Goal: Navigation & Orientation: Find specific page/section

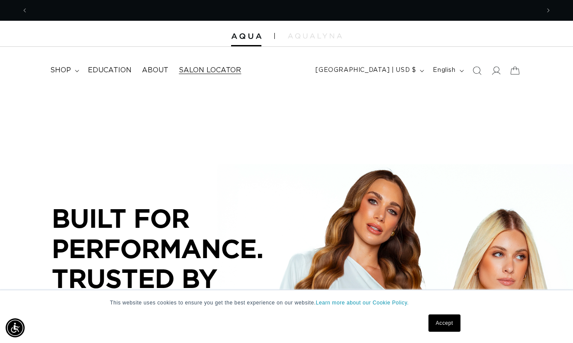
scroll to position [0, 512]
click at [216, 68] on span "Salon Locator" at bounding box center [210, 70] width 62 height 9
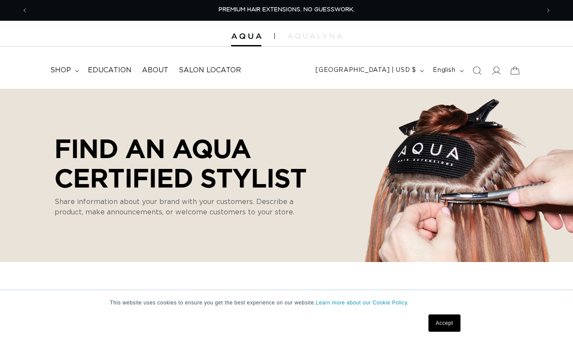
select select "m"
click at [444, 321] on link "Accept" at bounding box center [445, 322] width 32 height 17
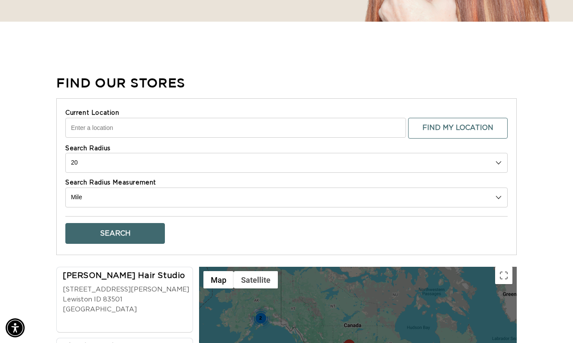
scroll to position [0, 512]
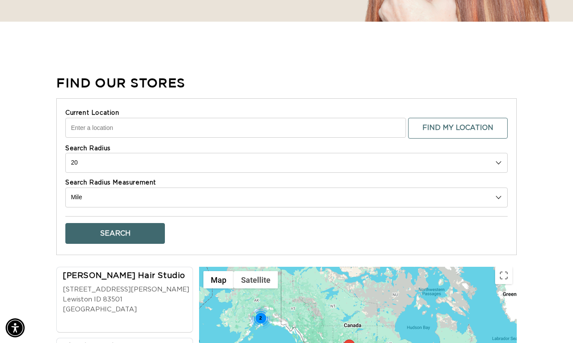
click at [120, 128] on input "Current Location" at bounding box center [235, 128] width 341 height 20
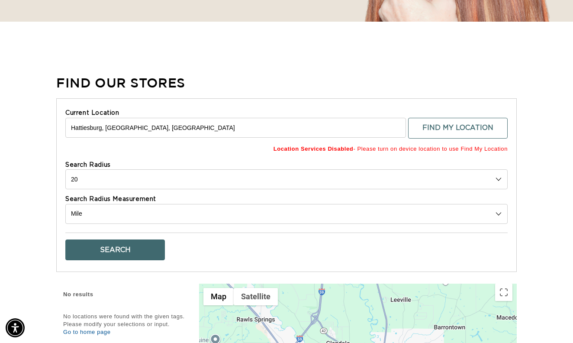
scroll to position [239, 0]
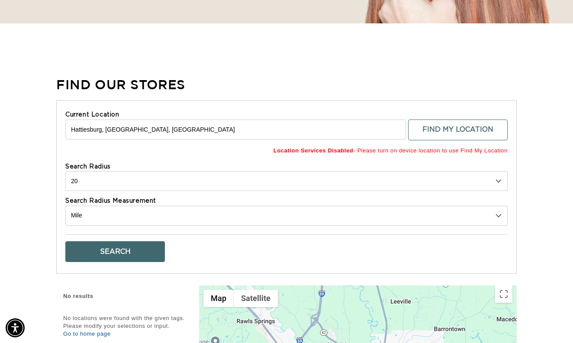
click at [116, 243] on button "Search" at bounding box center [115, 251] width 100 height 21
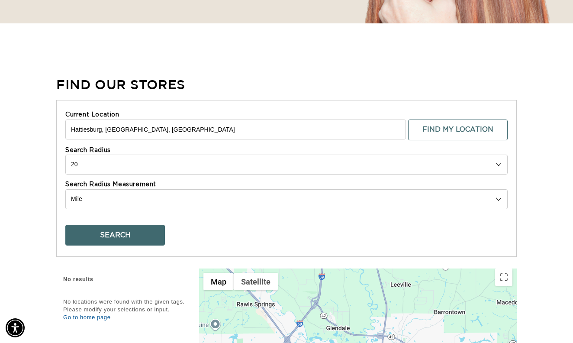
scroll to position [0, 1023]
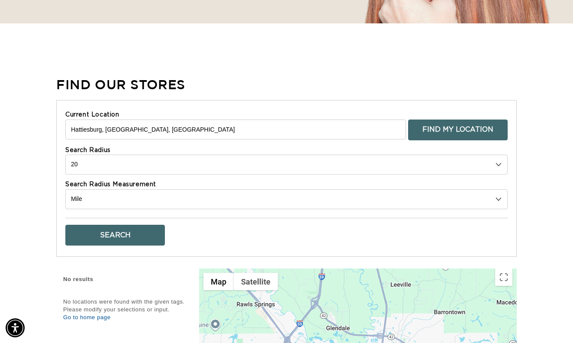
click at [449, 128] on button "Find My Location" at bounding box center [458, 129] width 100 height 21
type input "56 Baneberry Trce, Hattiesburg, MS 39402, USA"
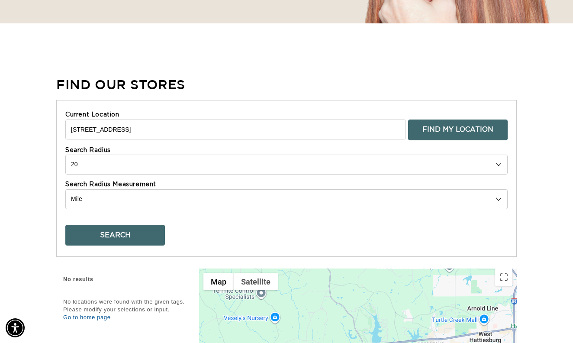
scroll to position [0, 0]
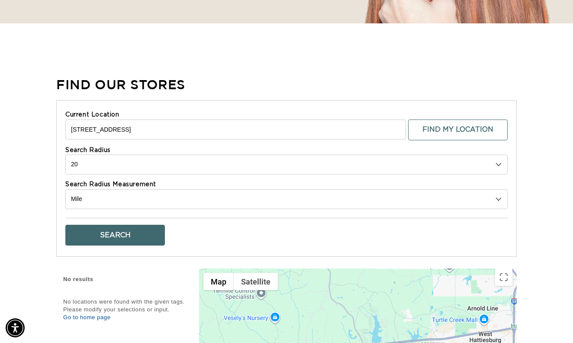
click at [140, 237] on button "Search" at bounding box center [115, 235] width 100 height 21
select select "0"
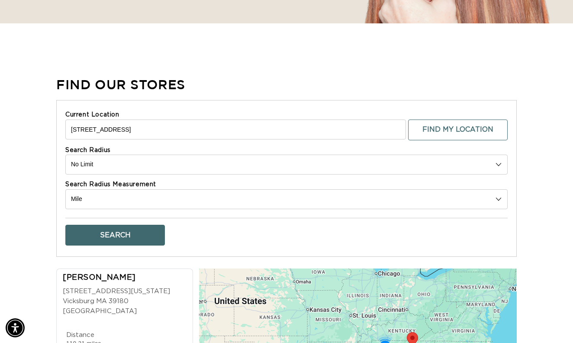
scroll to position [0, 1023]
click at [110, 235] on button "Search" at bounding box center [115, 235] width 100 height 21
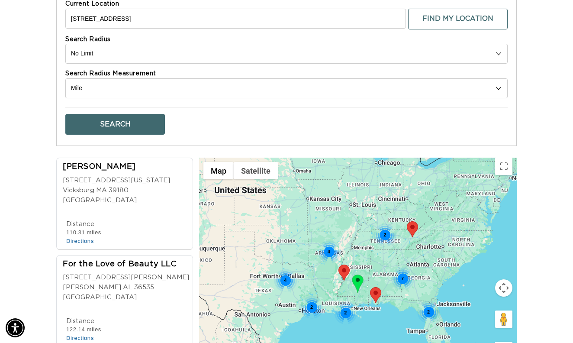
scroll to position [0, 512]
click at [370, 287] on area at bounding box center [370, 287] width 0 height 0
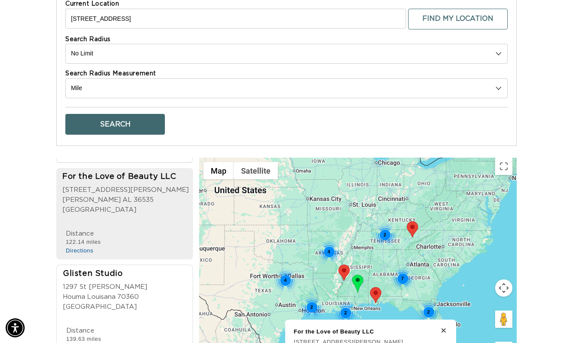
scroll to position [0, 0]
click at [357, 281] on img at bounding box center [358, 283] width 12 height 19
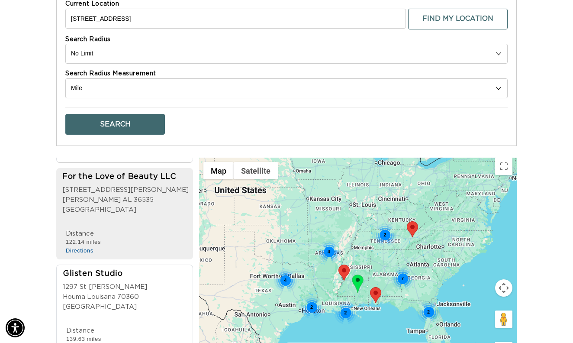
click at [339, 265] on area at bounding box center [339, 265] width 0 height 0
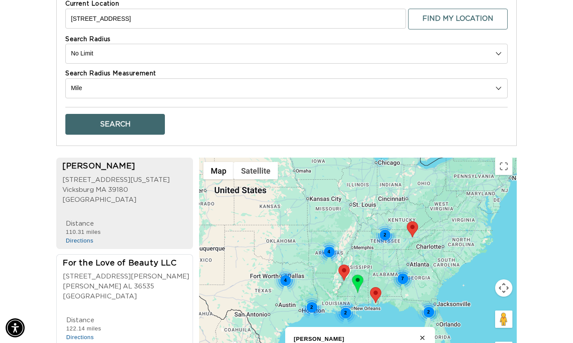
click at [345, 311] on div "2" at bounding box center [345, 312] width 23 height 23
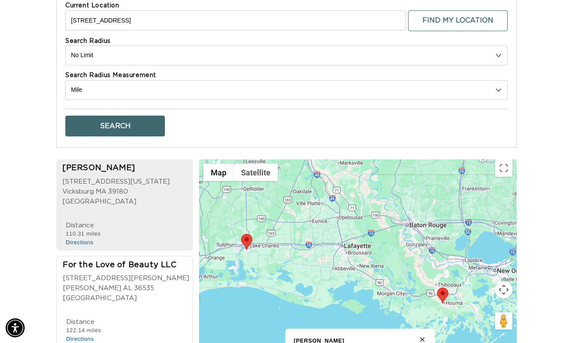
drag, startPoint x: 408, startPoint y: 261, endPoint x: 393, endPoint y: 264, distance: 15.5
click at [393, 264] on div at bounding box center [358, 273] width 318 height 229
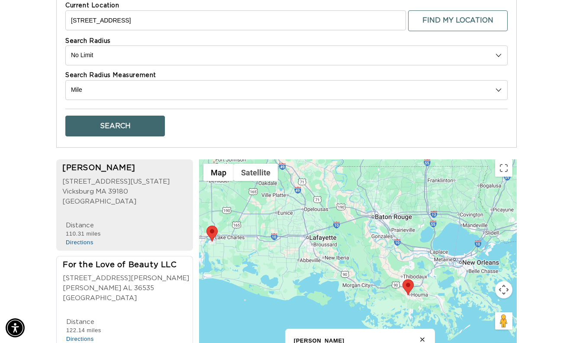
drag, startPoint x: 389, startPoint y: 264, endPoint x: 353, endPoint y: 254, distance: 36.9
click at [354, 255] on div at bounding box center [358, 273] width 318 height 229
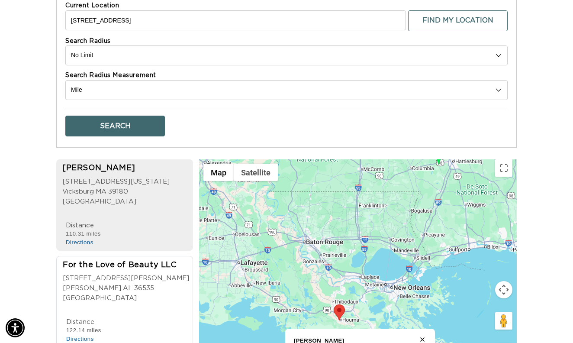
drag, startPoint x: 342, startPoint y: 254, endPoint x: 285, endPoint y: 277, distance: 61.0
click at [285, 278] on div at bounding box center [358, 273] width 318 height 229
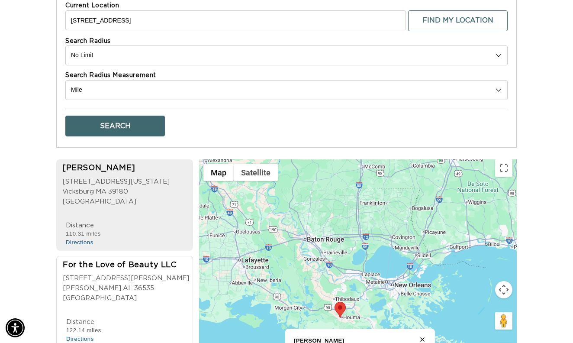
click at [335, 302] on area at bounding box center [335, 302] width 0 height 0
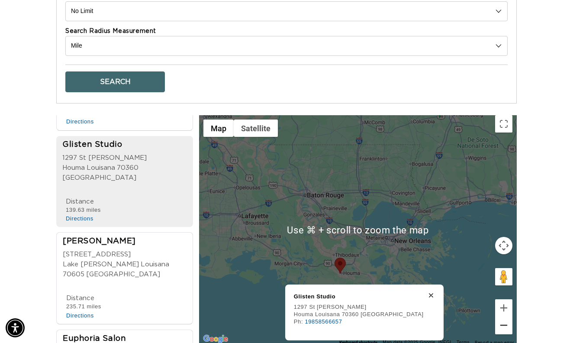
click at [503, 324] on button "Zoom out" at bounding box center [503, 324] width 17 height 17
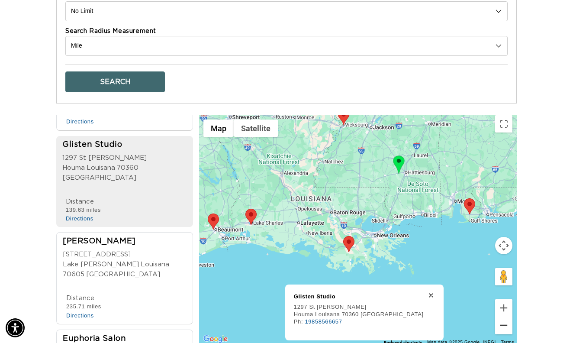
click at [503, 324] on button "Zoom out" at bounding box center [503, 324] width 17 height 17
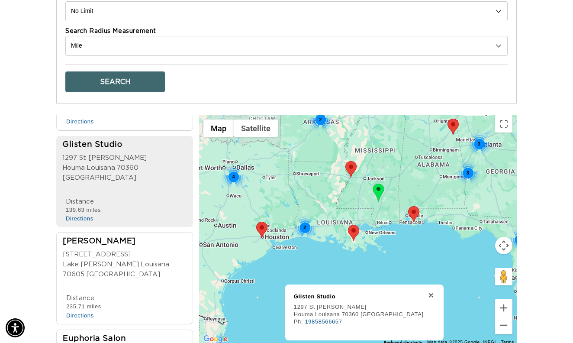
click at [408, 206] on area at bounding box center [408, 206] width 0 height 0
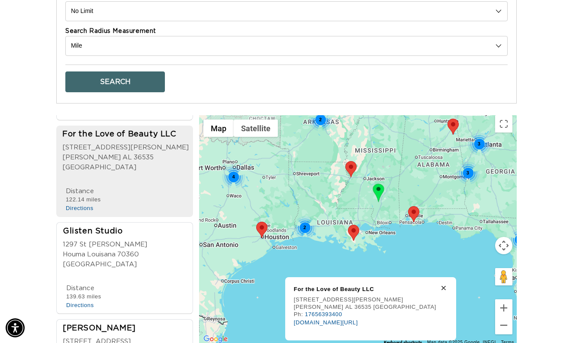
click at [307, 224] on div "2" at bounding box center [305, 227] width 23 height 23
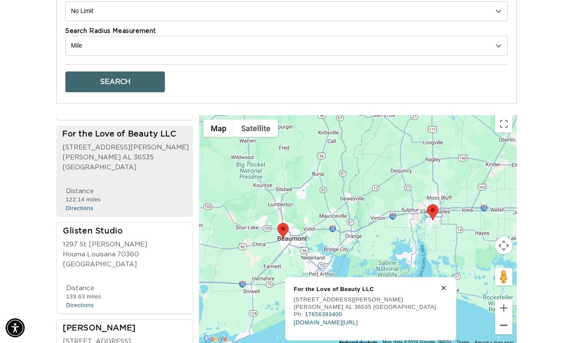
click at [502, 328] on button "Zoom out" at bounding box center [503, 324] width 17 height 17
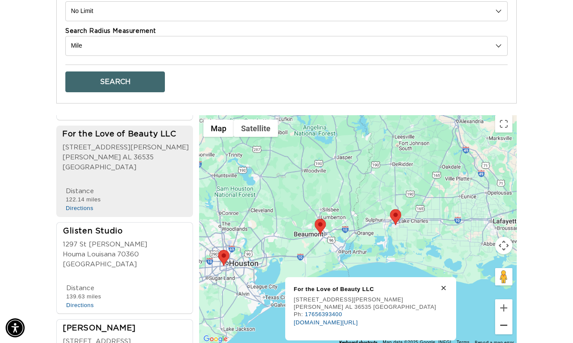
click at [502, 328] on button "Zoom out" at bounding box center [503, 324] width 17 height 17
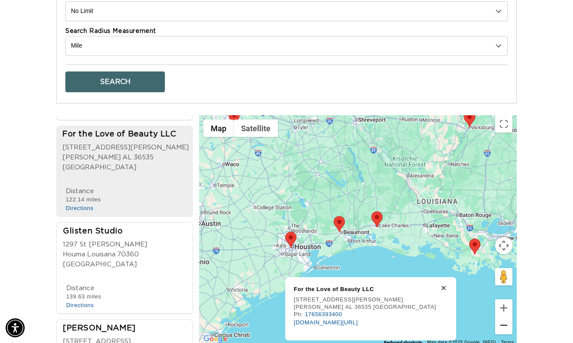
click at [502, 328] on button "Zoom out" at bounding box center [503, 324] width 17 height 17
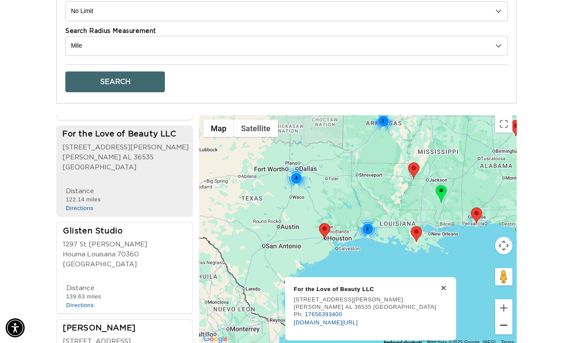
click at [502, 328] on button "Zoom out" at bounding box center [503, 324] width 17 height 17
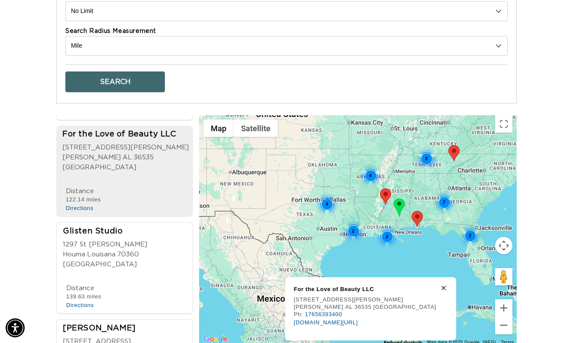
click at [412, 211] on area at bounding box center [412, 211] width 0 height 0
click at [157, 153] on div "Foley AL 36535 USA" at bounding box center [127, 163] width 130 height 20
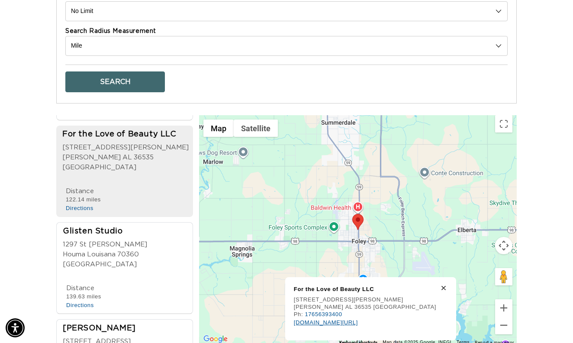
click at [330, 321] on link "kristyice.glossgenius.com/" at bounding box center [326, 322] width 64 height 6
